Goal: Check status

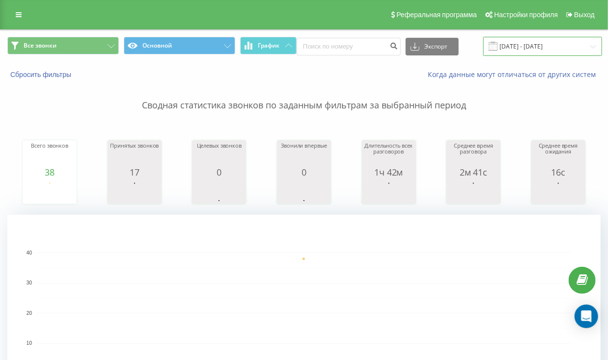
click at [543, 47] on input "[DATE] - [DATE]" at bounding box center [542, 46] width 119 height 19
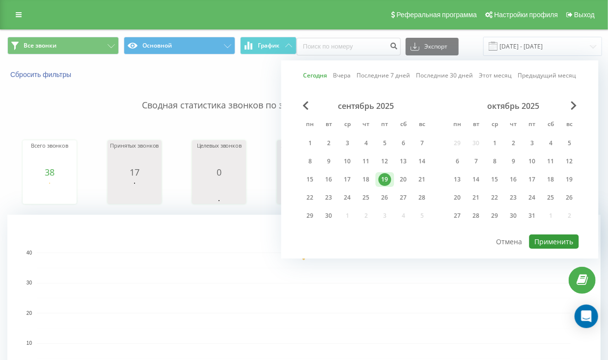
click at [550, 243] on button "Применить" at bounding box center [554, 242] width 50 height 14
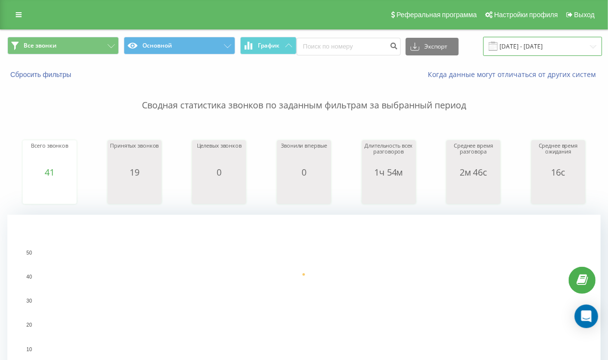
click at [536, 43] on input "[DATE] - [DATE]" at bounding box center [542, 46] width 119 height 19
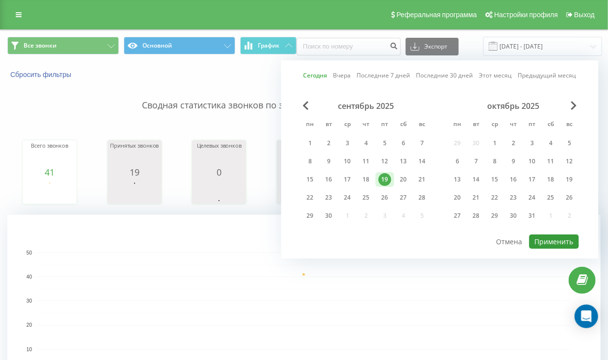
click at [558, 237] on button "Применить" at bounding box center [554, 242] width 50 height 14
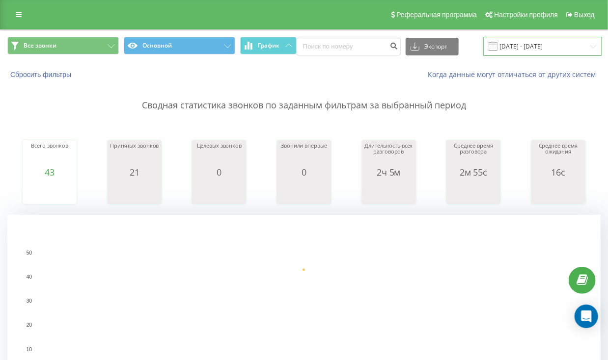
click at [562, 42] on input "[DATE] - [DATE]" at bounding box center [542, 46] width 119 height 19
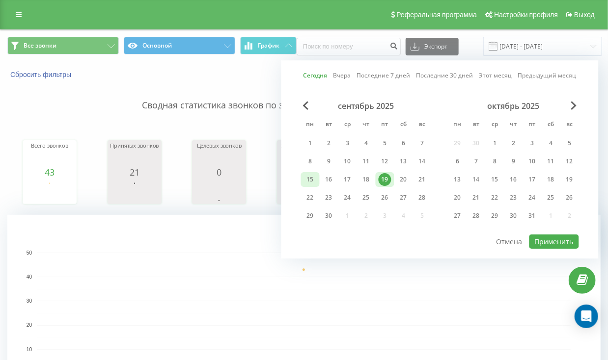
click at [308, 181] on div "15" at bounding box center [310, 179] width 13 height 13
click at [380, 179] on div "19" at bounding box center [384, 179] width 13 height 13
click at [563, 243] on button "Применить" at bounding box center [554, 242] width 50 height 14
type input "[DATE] - [DATE]"
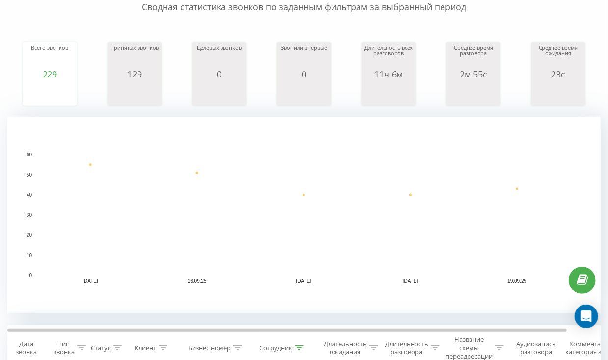
scroll to position [98, 0]
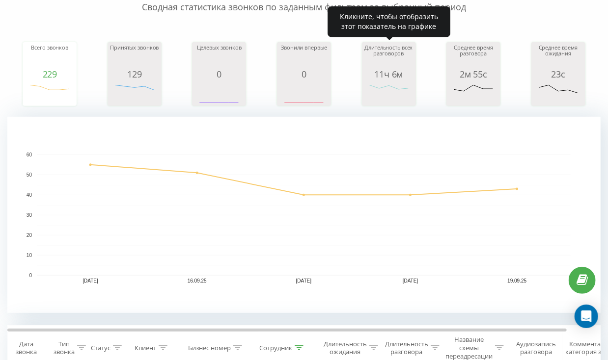
click at [382, 71] on div "11ч 6м" at bounding box center [388, 74] width 49 height 10
